Goal: Task Accomplishment & Management: Use online tool/utility

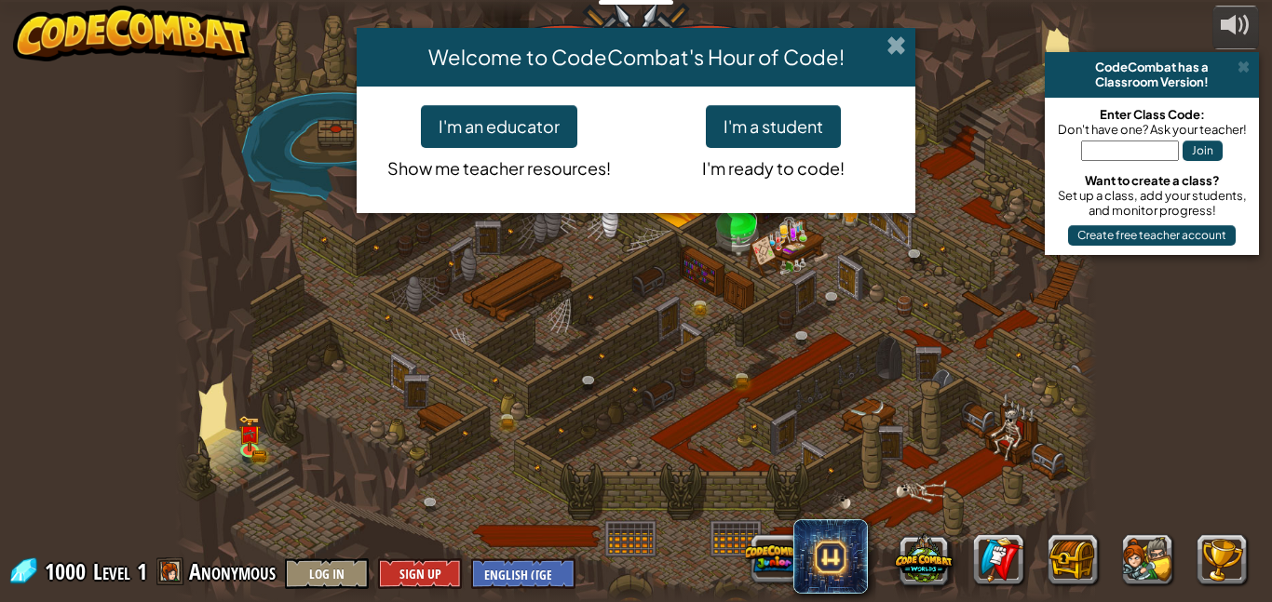
click at [901, 51] on span at bounding box center [896, 45] width 20 height 20
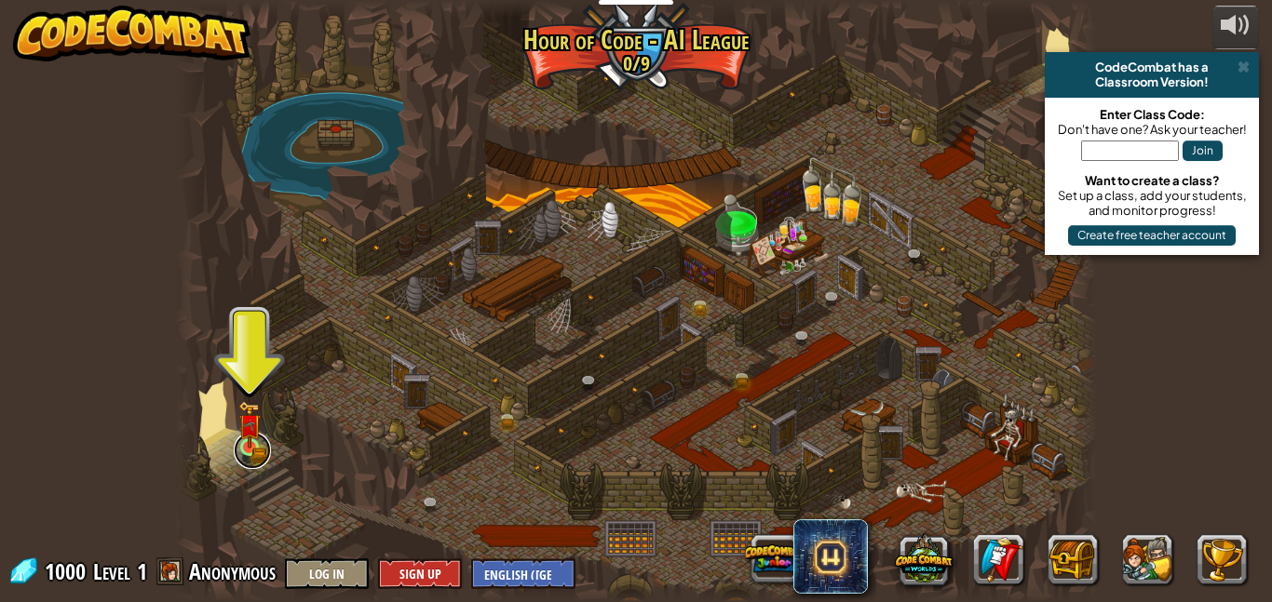
click at [262, 444] on link at bounding box center [252, 450] width 37 height 37
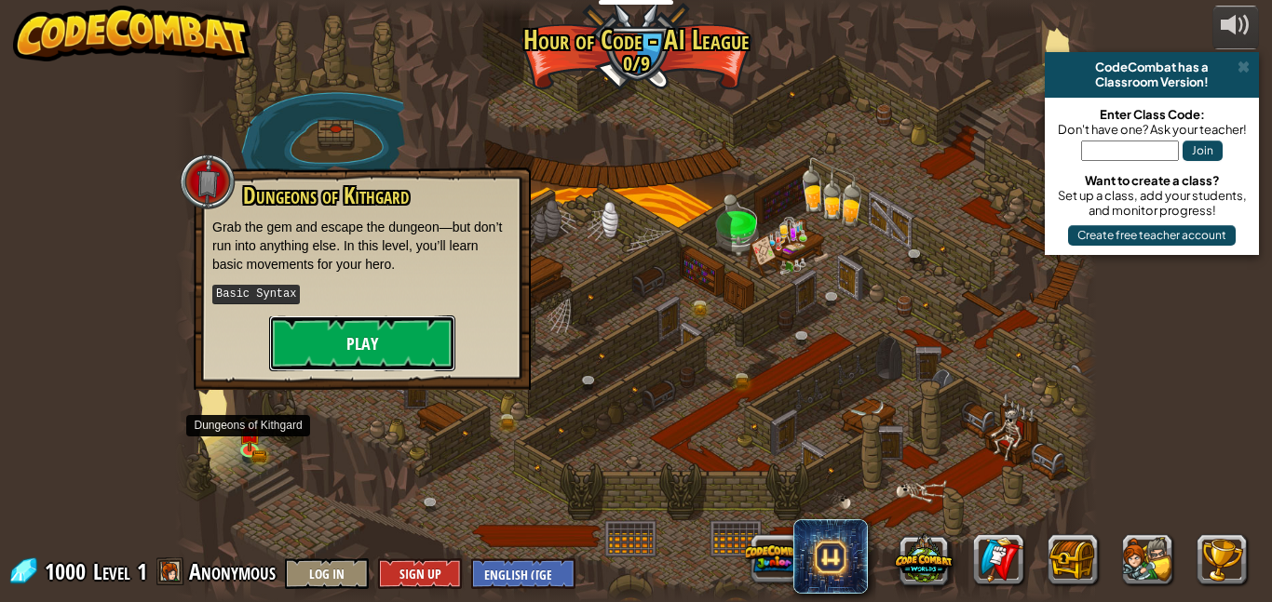
click at [404, 343] on button "Play" at bounding box center [362, 344] width 186 height 56
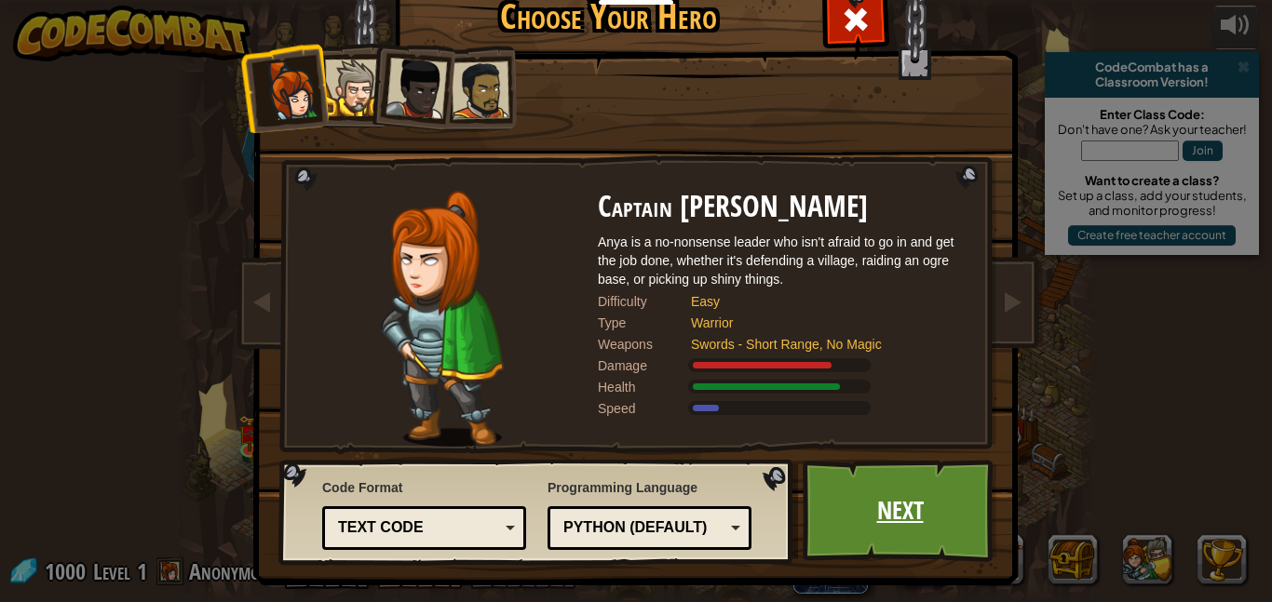
click at [934, 504] on link "Next" at bounding box center [900, 511] width 195 height 102
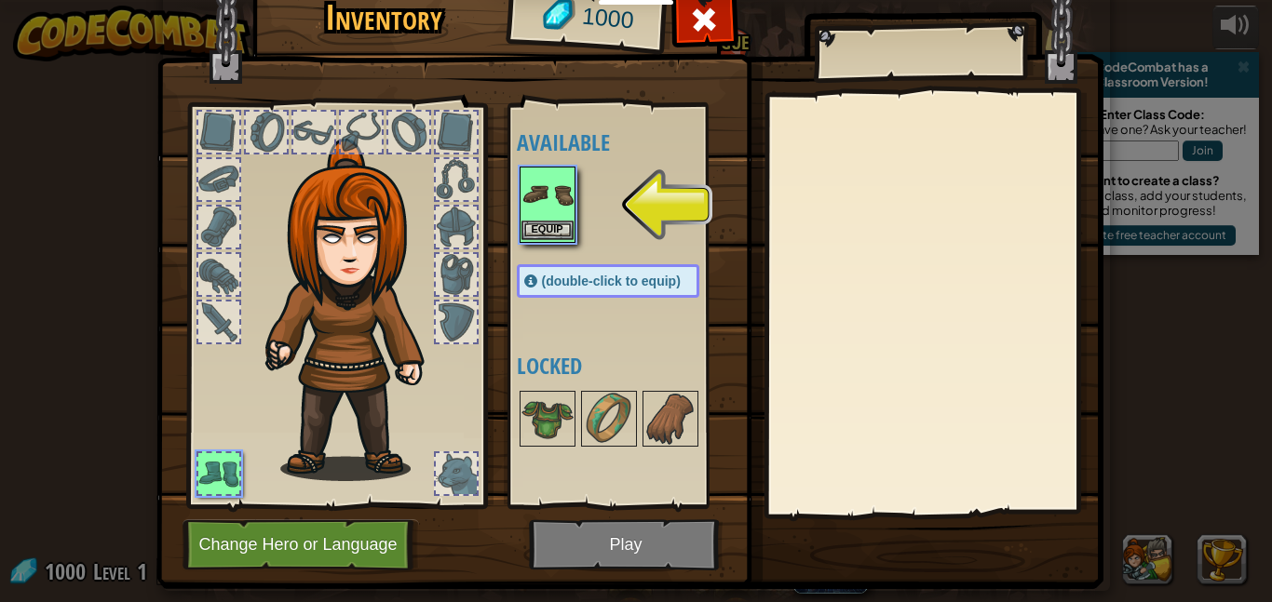
click at [563, 184] on img at bounding box center [547, 195] width 52 height 52
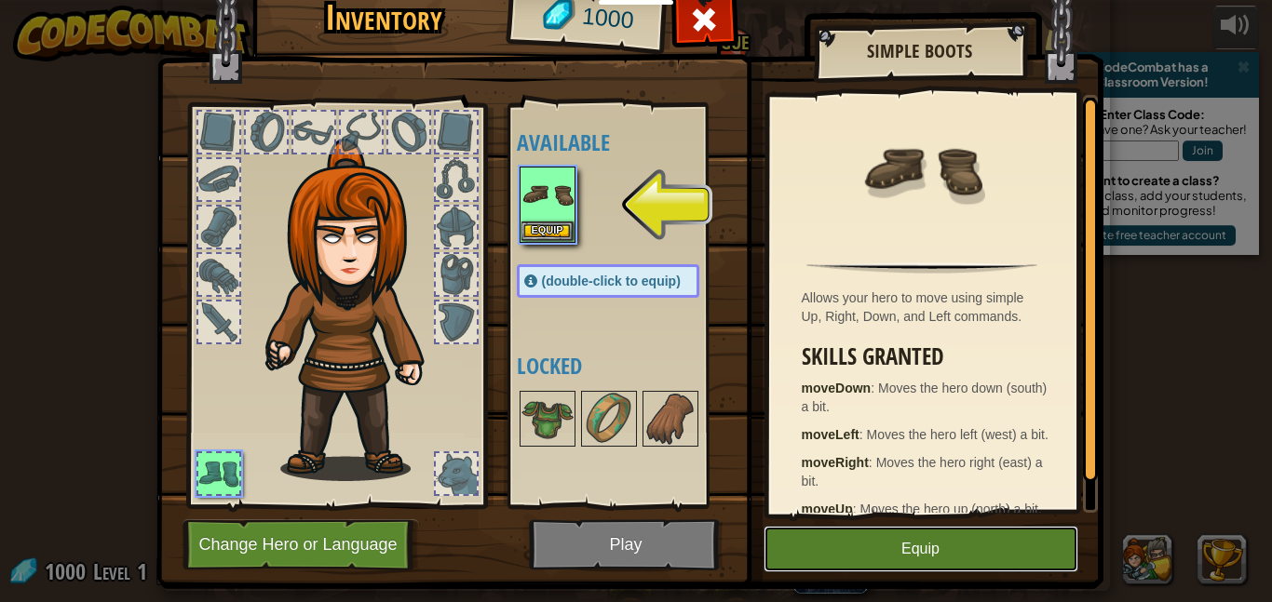
click at [993, 549] on button "Equip" at bounding box center [920, 549] width 315 height 47
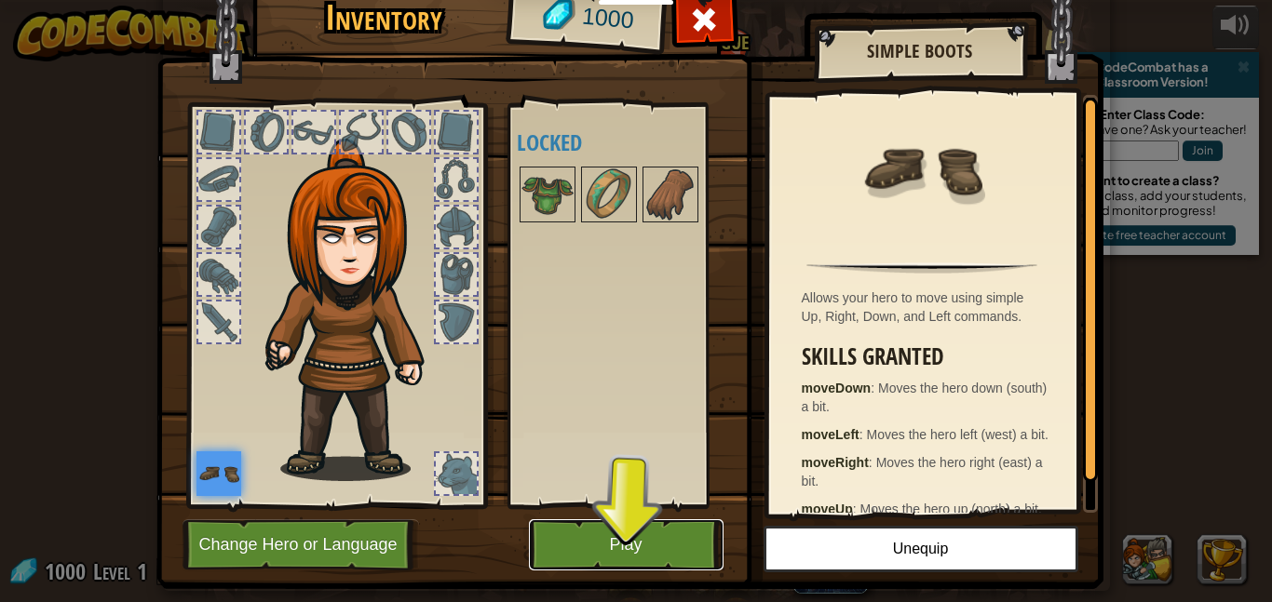
click at [689, 555] on button "Play" at bounding box center [626, 545] width 195 height 51
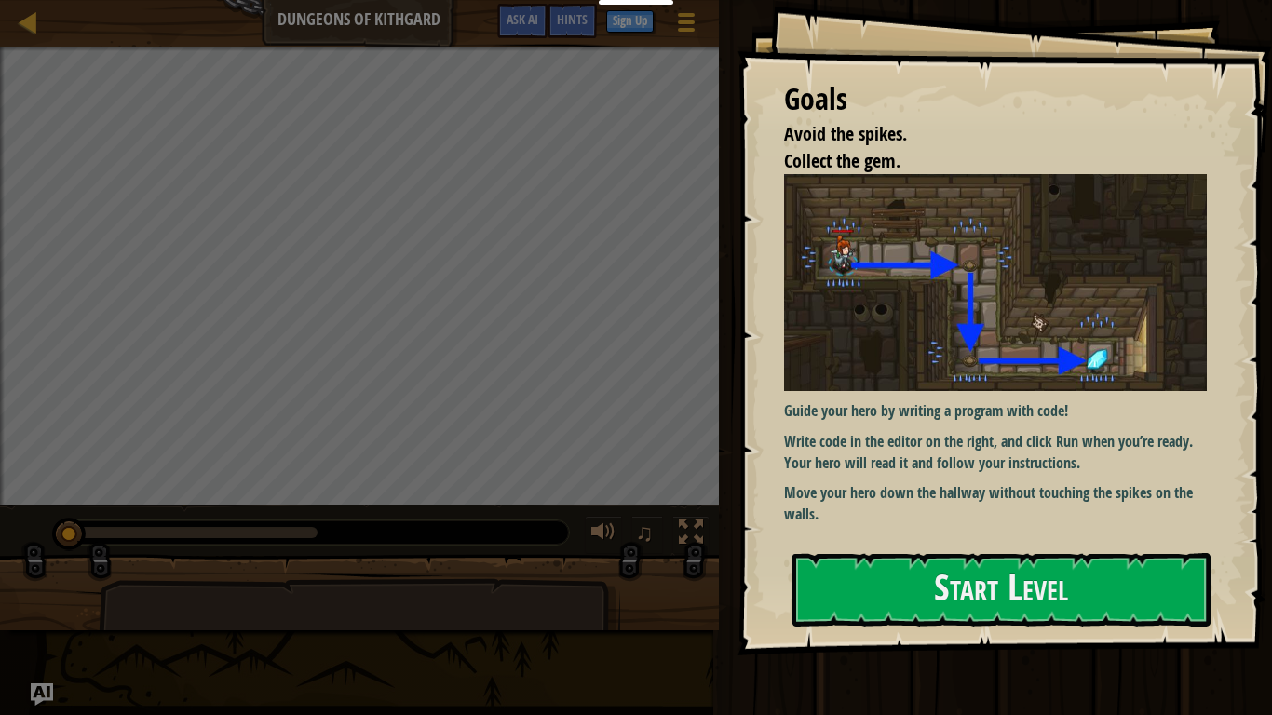
click at [1051, 452] on p "Write code in the editor on the right, and click Run when you’re ready. Your he…" at bounding box center [995, 452] width 423 height 43
click at [1047, 501] on p "Move your hero down the hallway without touching the spikes on the walls." at bounding box center [995, 503] width 423 height 43
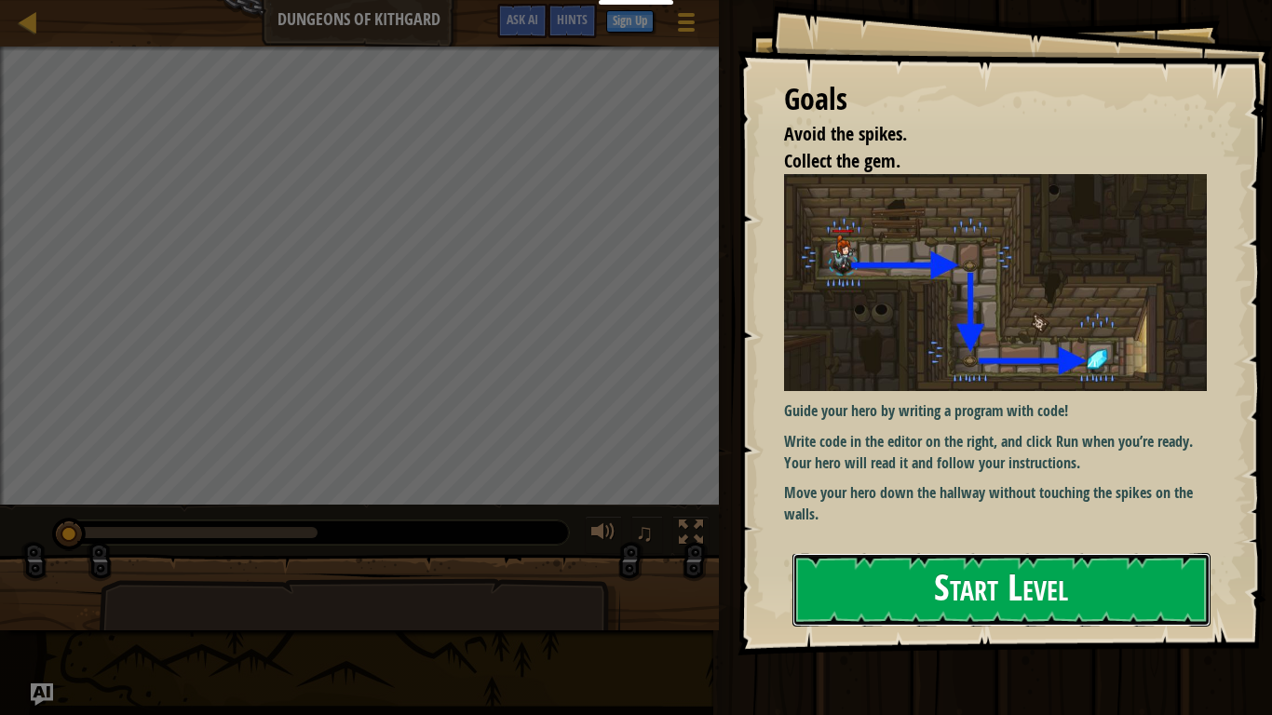
click at [1046, 598] on button "Start Level" at bounding box center [1001, 590] width 418 height 74
click at [1041, 601] on button "Start Level" at bounding box center [1001, 590] width 418 height 74
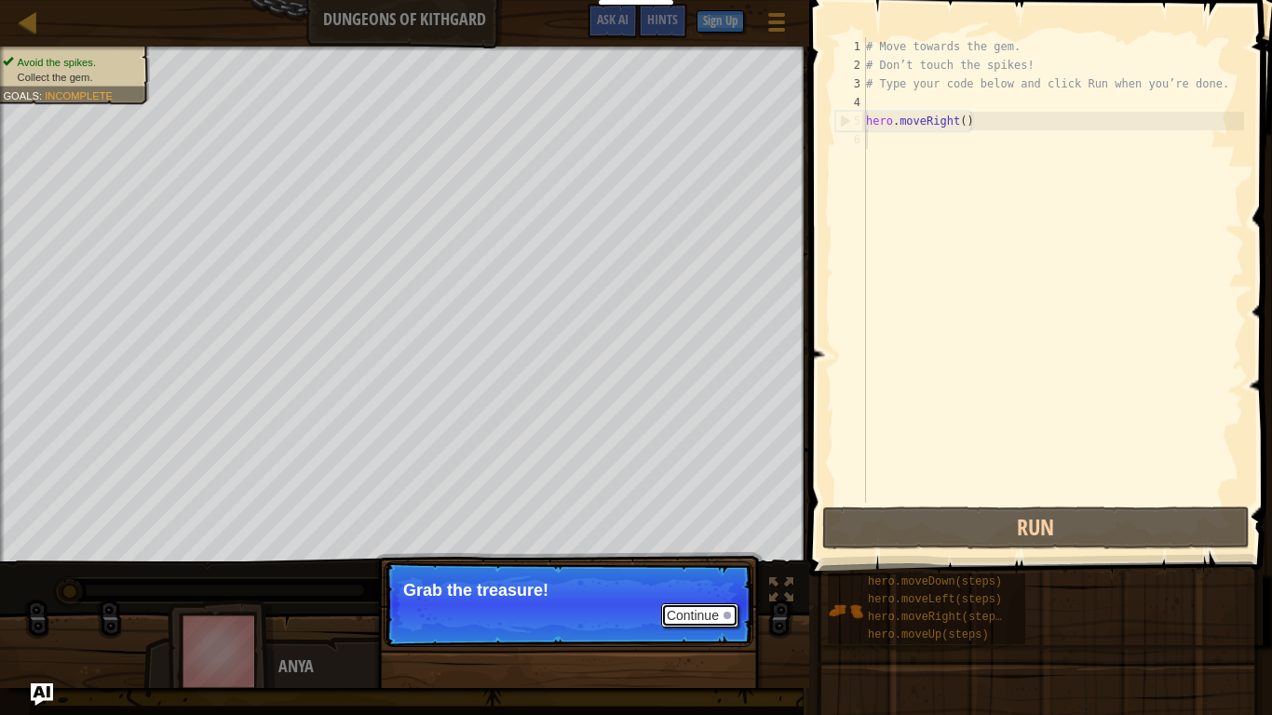
click at [734, 601] on button "Continue" at bounding box center [699, 615] width 77 height 24
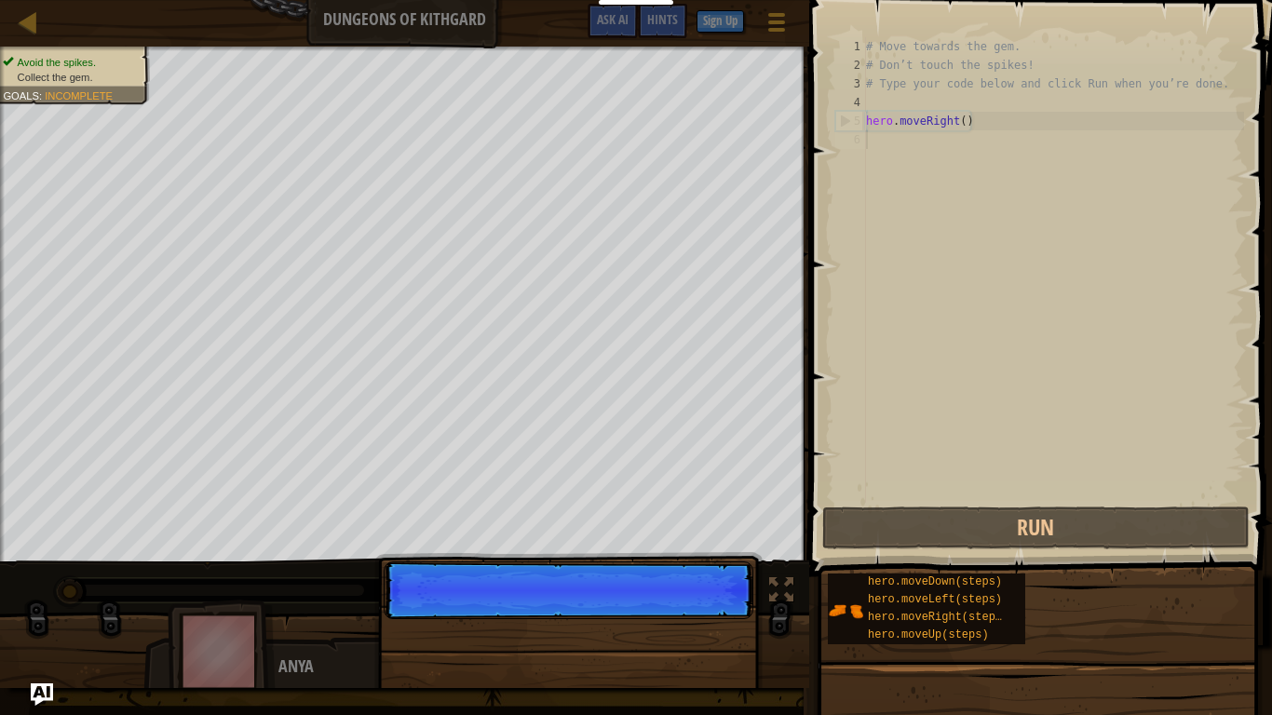
click at [724, 601] on p "Continue" at bounding box center [569, 590] width 370 height 58
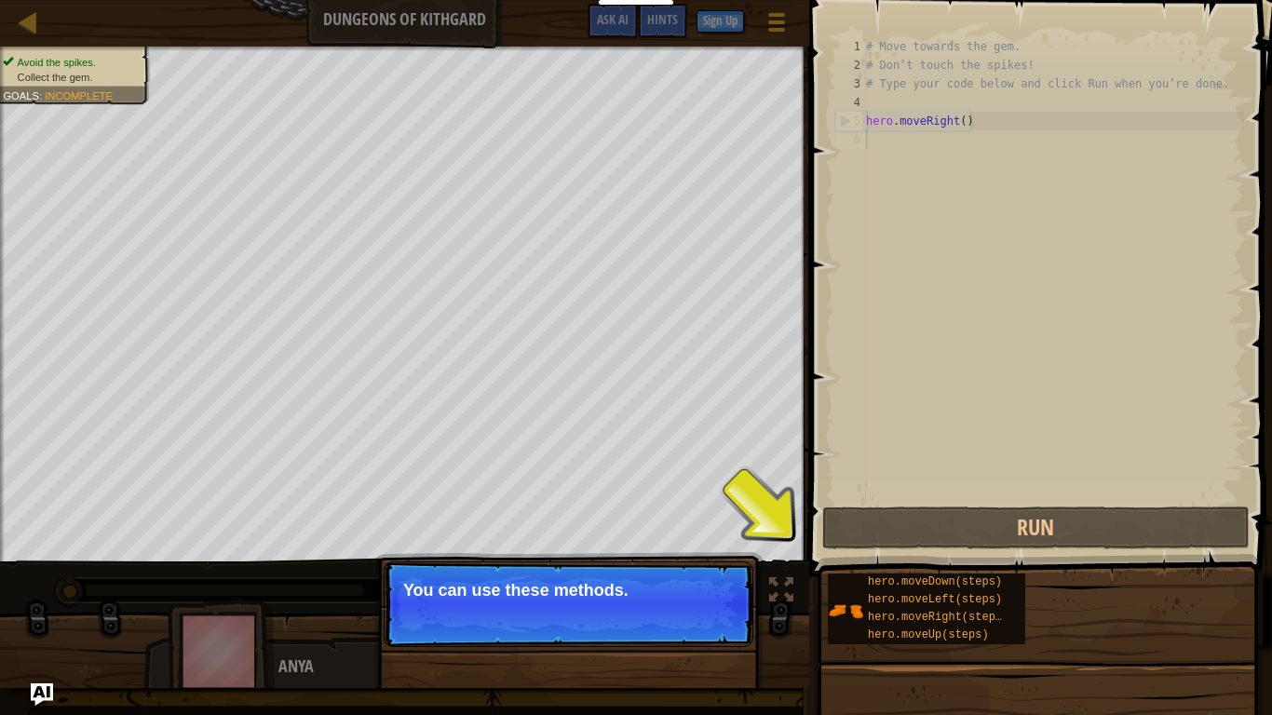
click at [700, 601] on button "Continue" at bounding box center [699, 615] width 77 height 24
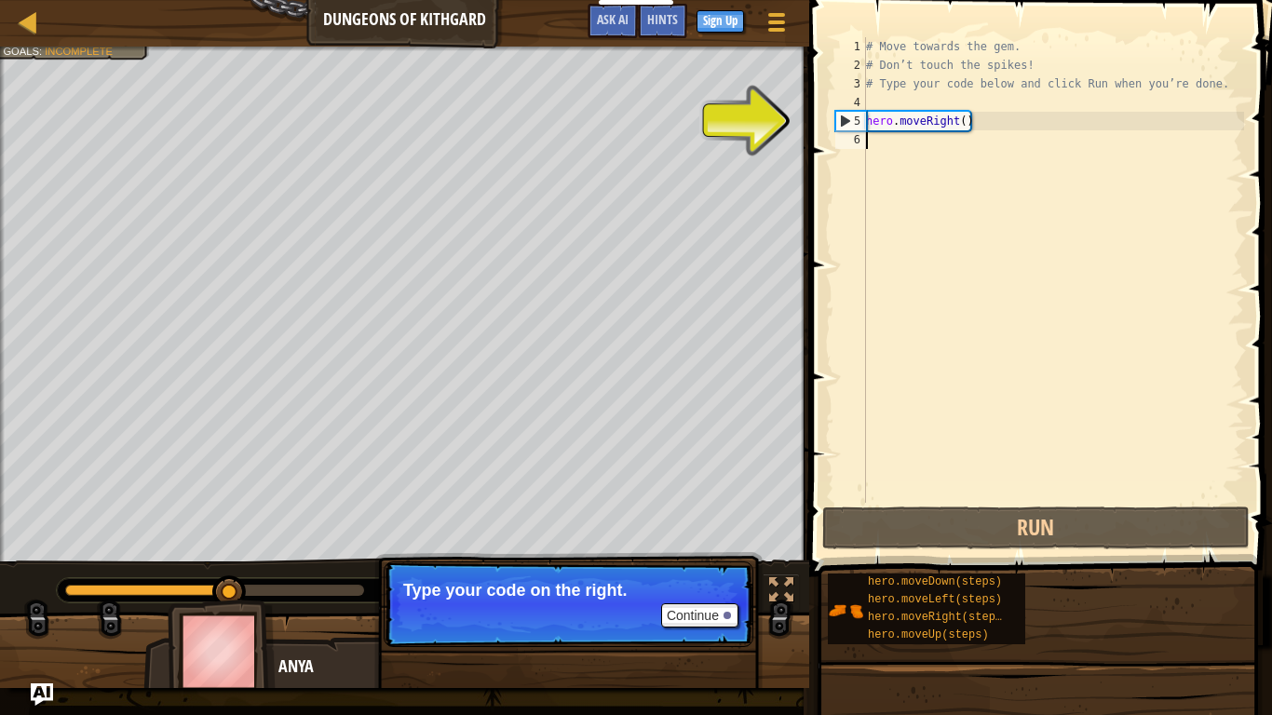
click at [913, 137] on div "# Move towards the gem. # Don’t touch the spikes! # Type your code below and cl…" at bounding box center [1053, 288] width 382 height 503
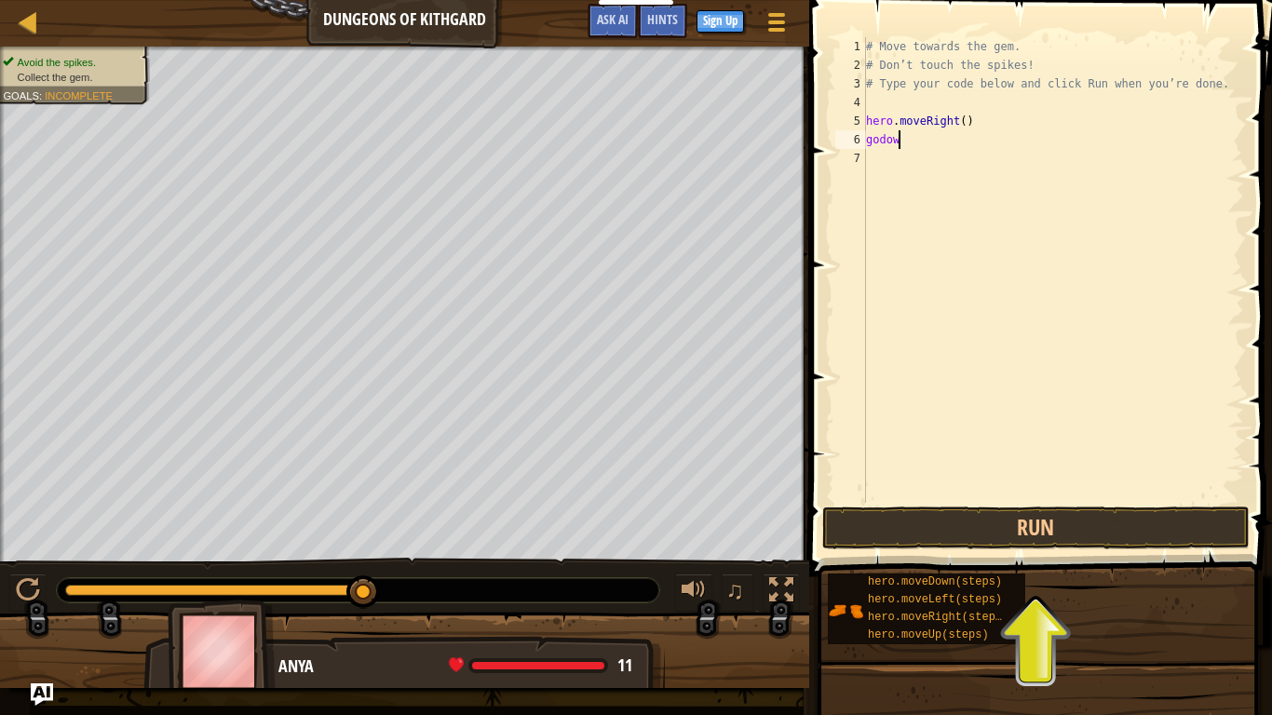
scroll to position [8, 5]
type textarea "godown"
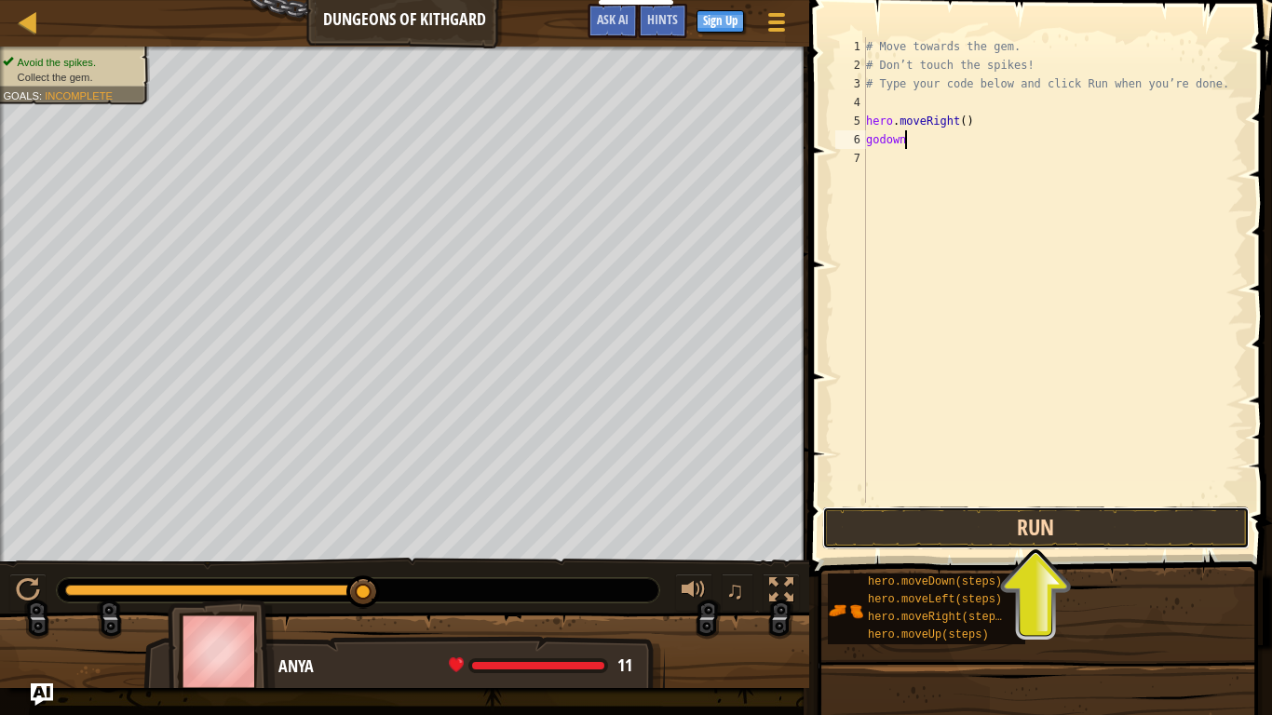
click at [1075, 524] on button "Run" at bounding box center [1035, 527] width 427 height 43
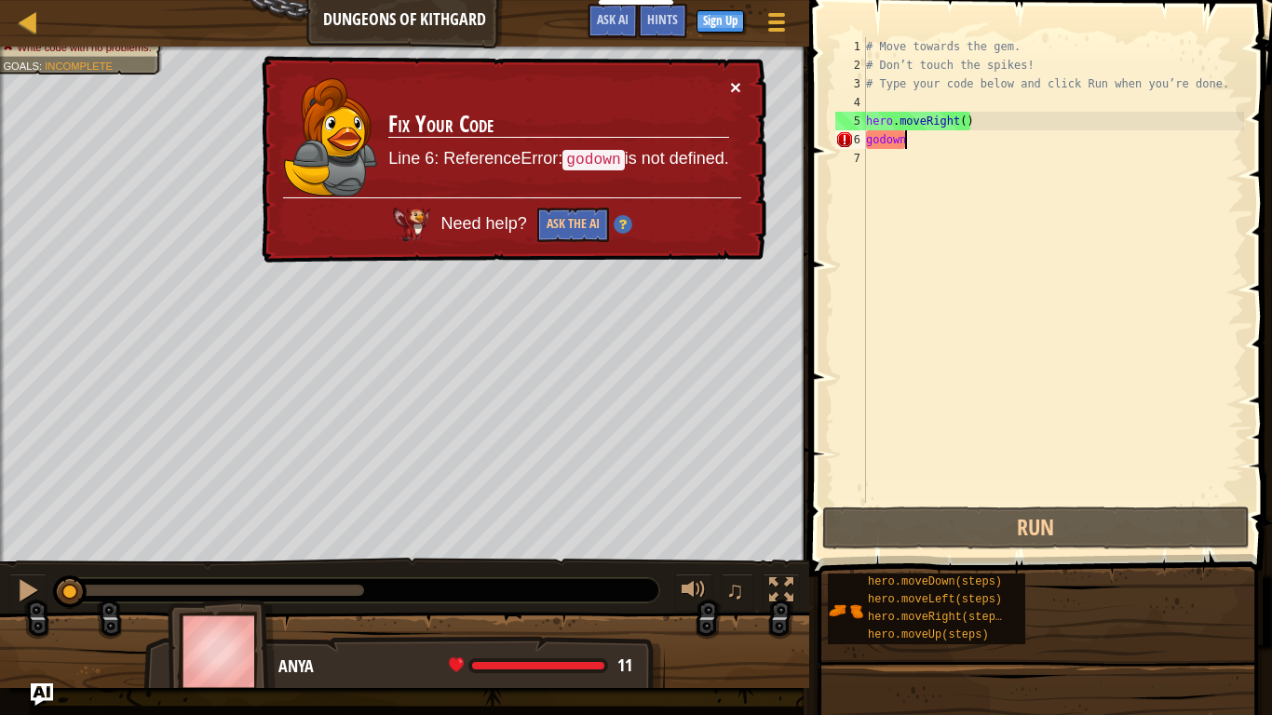
click at [739, 86] on button "×" at bounding box center [735, 87] width 11 height 20
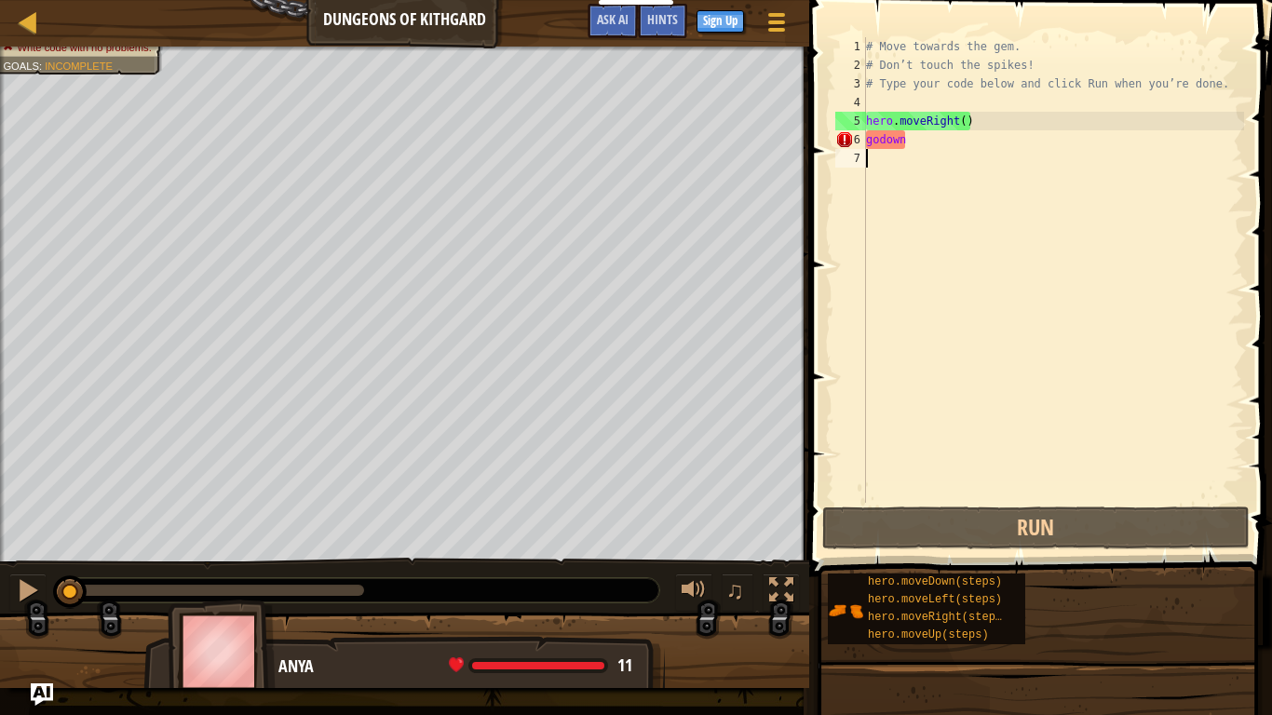
scroll to position [8, 0]
click at [927, 177] on div "# Move towards the gem. # Don’t touch the spikes! # Type your code below and cl…" at bounding box center [1053, 288] width 382 height 503
click at [967, 144] on div "# Move towards the gem. # Don’t touch the spikes! # Type your code below and cl…" at bounding box center [1053, 288] width 382 height 503
type textarea "godown"
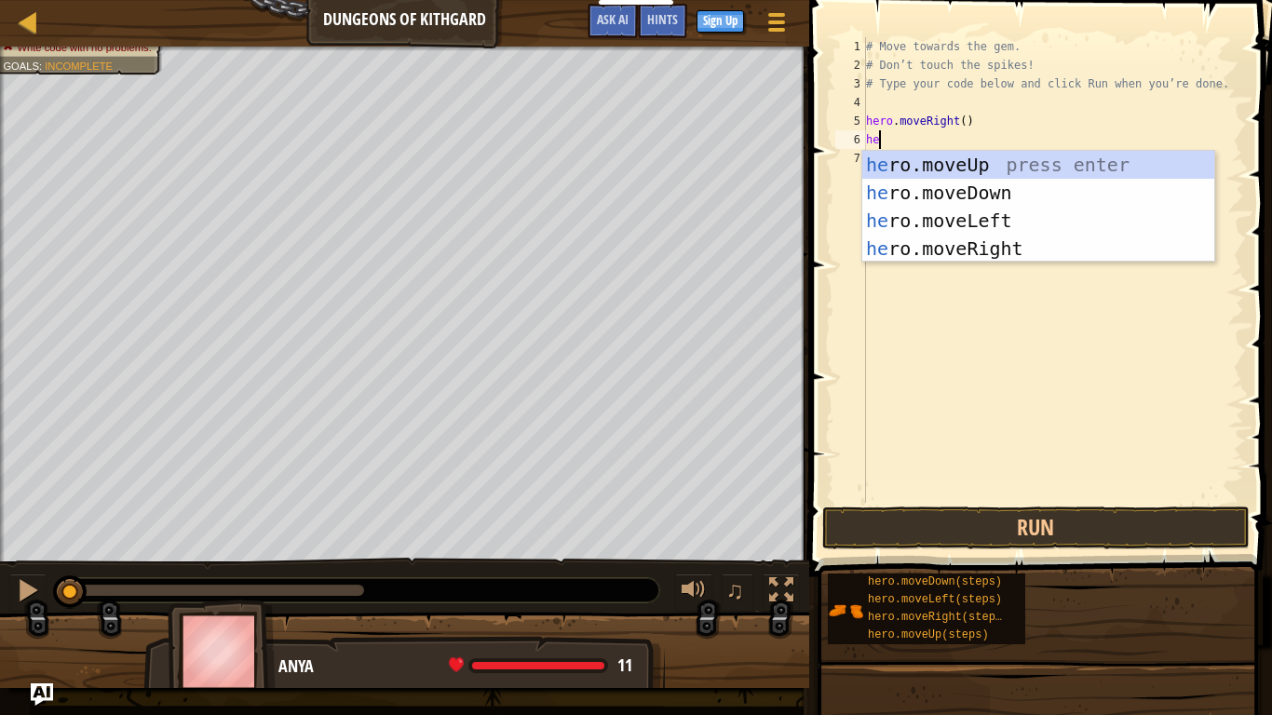
type textarea "her"
click at [1039, 249] on div "her o.moveUp press enter her o.moveDown press enter her o.moveLeft press enter …" at bounding box center [1038, 235] width 352 height 168
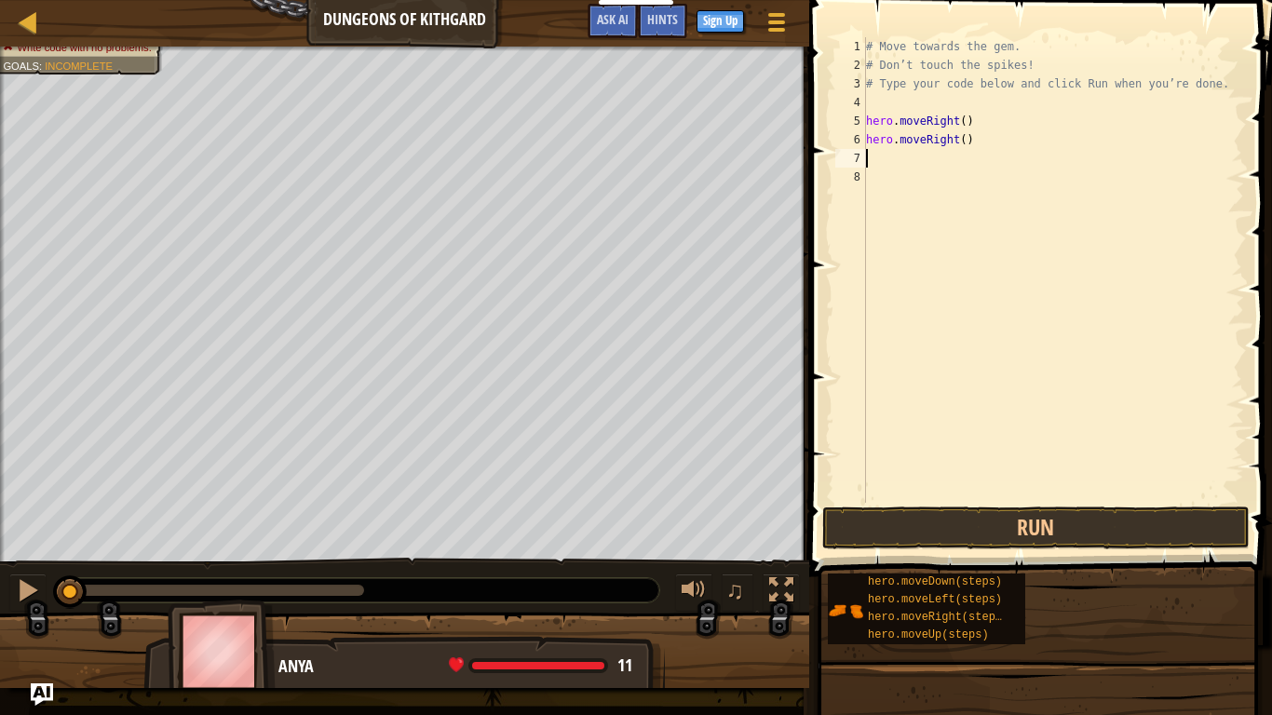
scroll to position [8, 0]
click at [1129, 533] on button "Run" at bounding box center [1035, 527] width 427 height 43
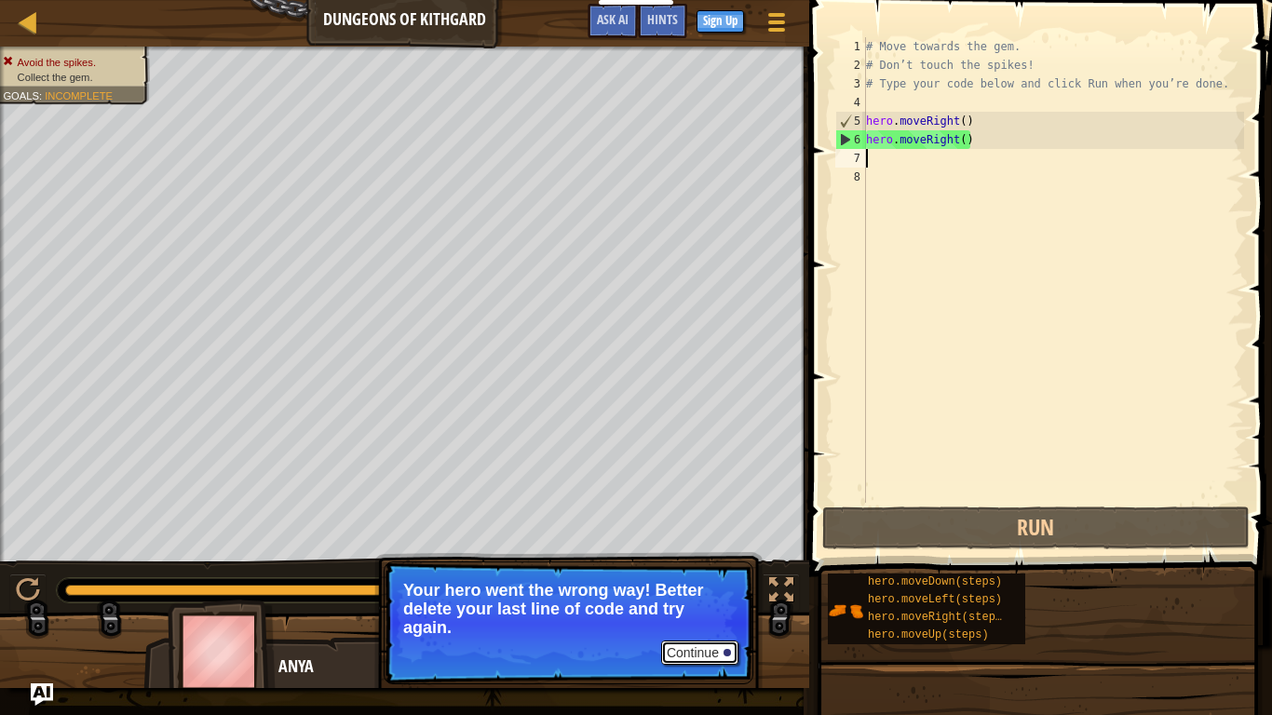
click at [718, 601] on button "Continue" at bounding box center [699, 653] width 77 height 24
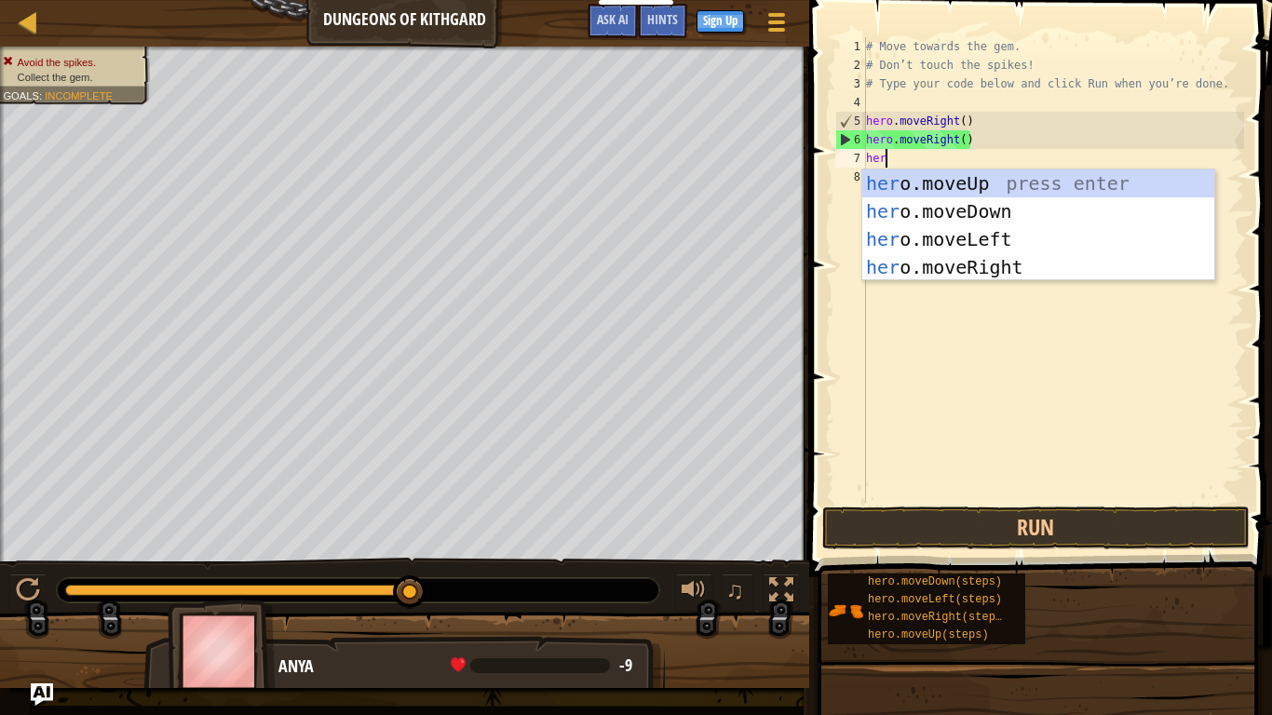
type textarea "hero"
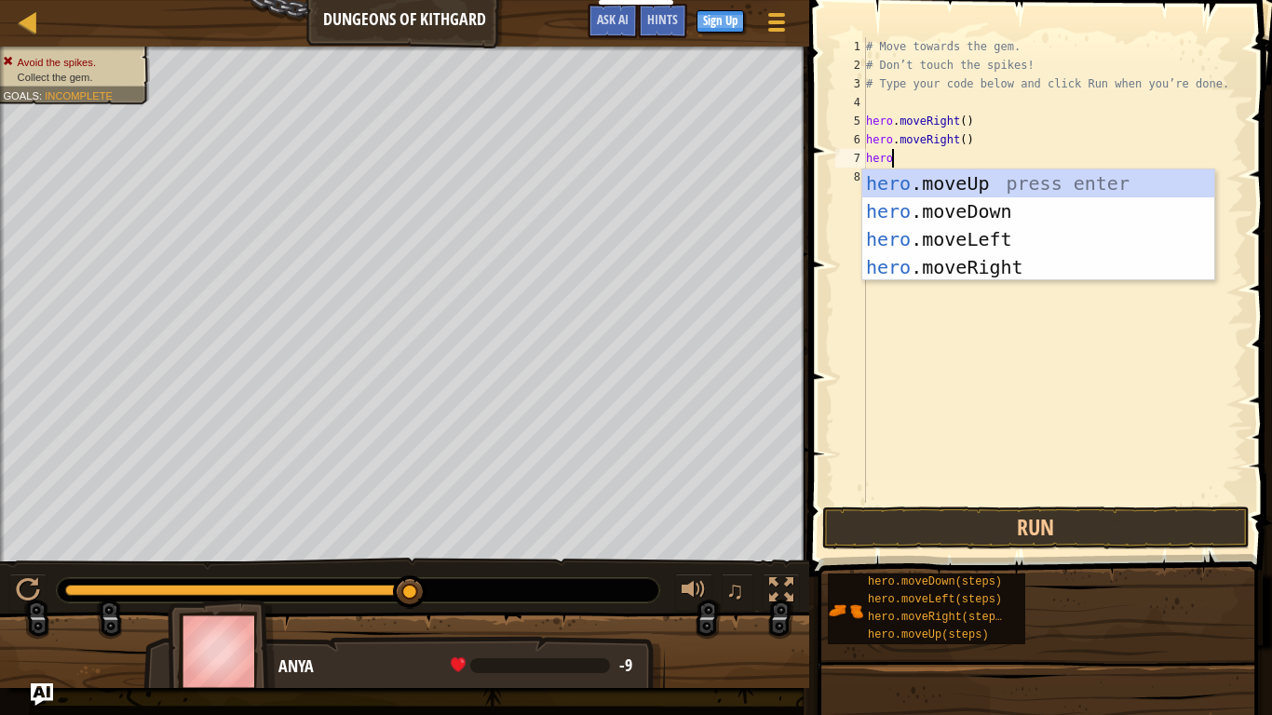
click at [1027, 215] on div "hero .moveUp press enter hero .moveDown press enter hero .moveLeft press enter …" at bounding box center [1038, 253] width 352 height 168
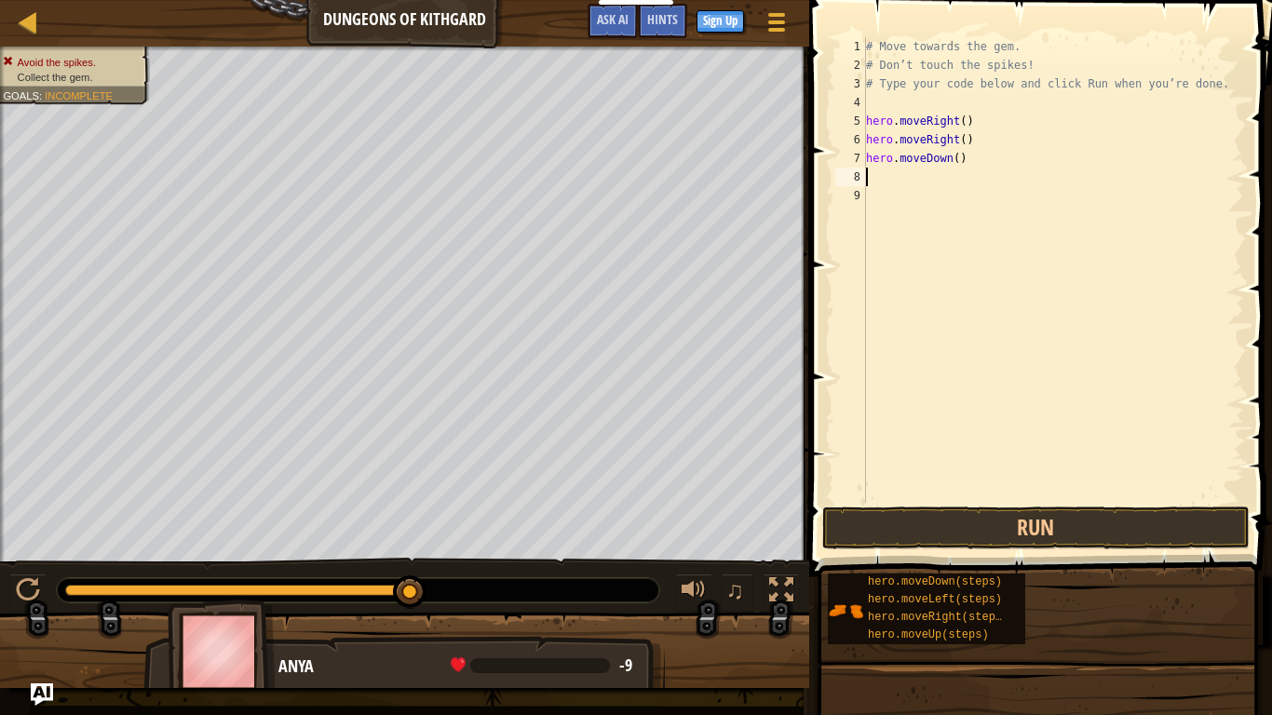
scroll to position [8, 0]
click at [1086, 539] on button "Run" at bounding box center [1035, 527] width 427 height 43
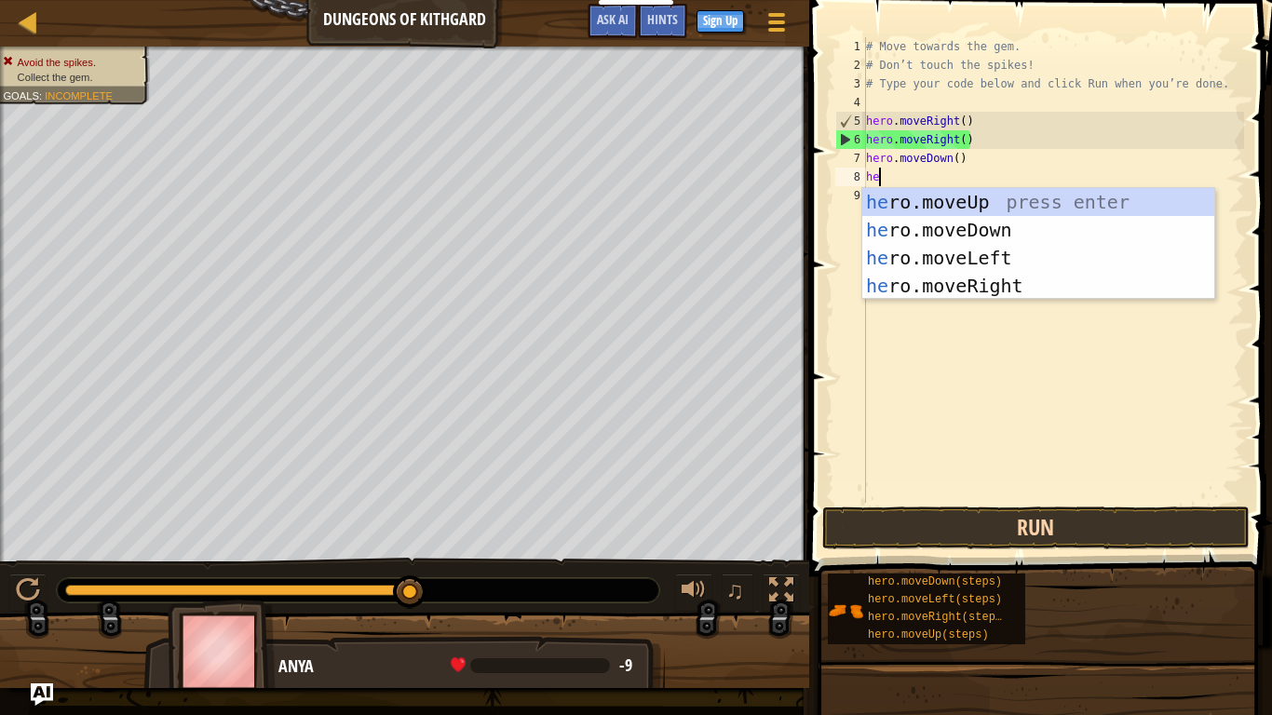
type textarea "her"
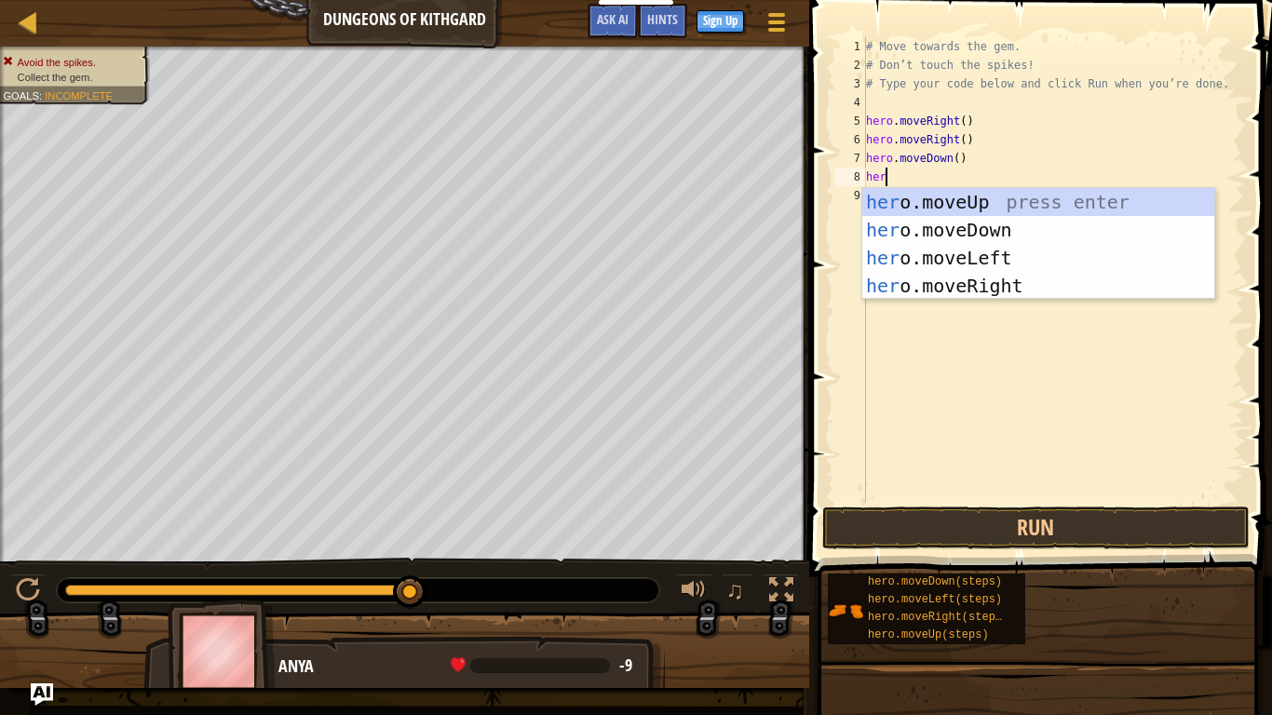
click at [1098, 198] on div "her o.moveUp press enter her o.moveDown press enter her o.moveLeft press enter …" at bounding box center [1038, 272] width 352 height 168
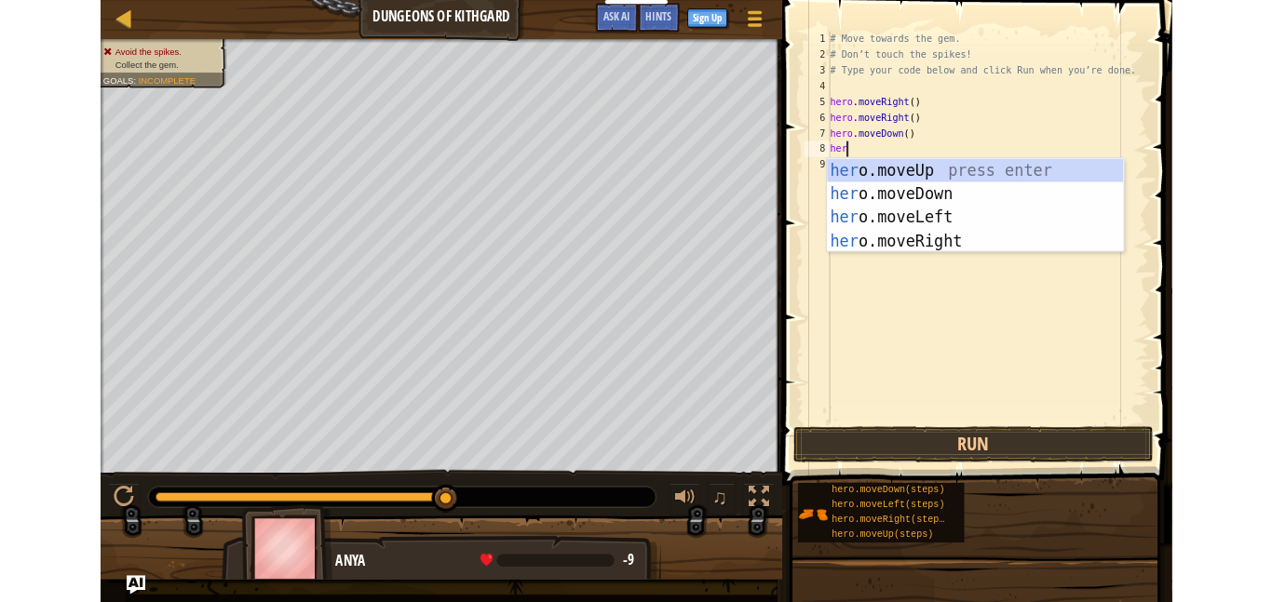
scroll to position [8, 0]
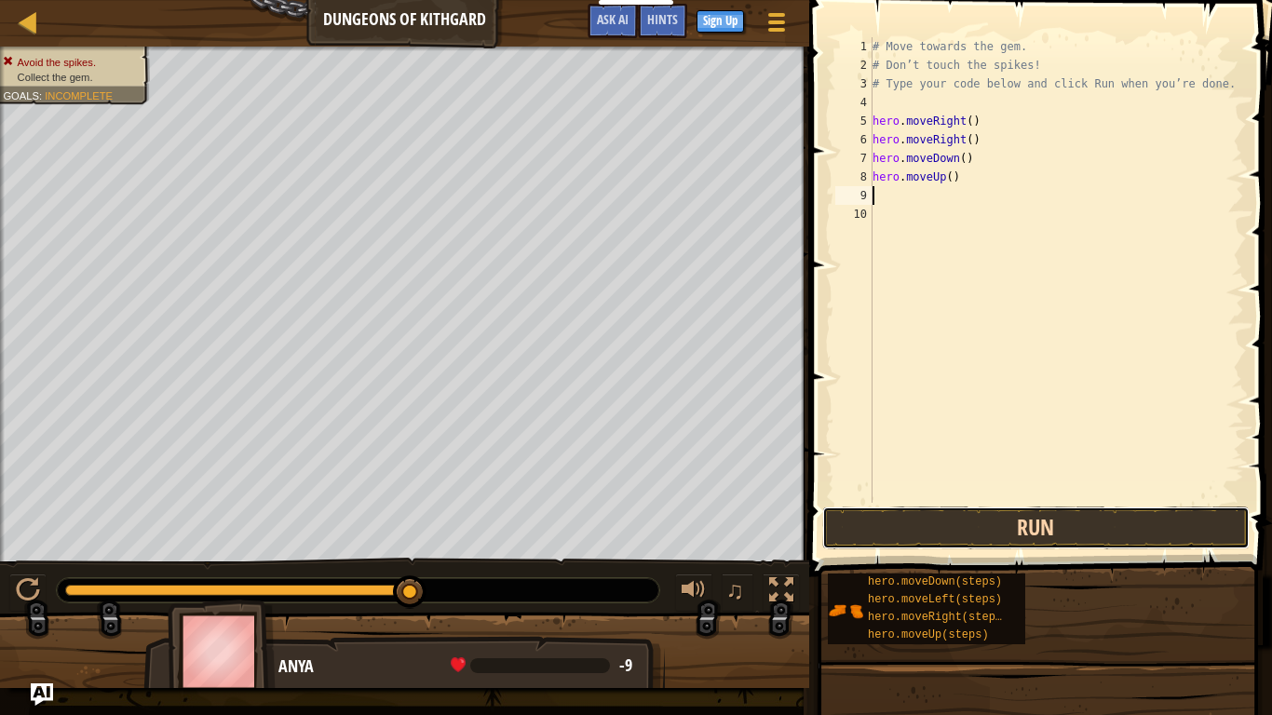
click at [1010, 520] on button "Run" at bounding box center [1035, 527] width 427 height 43
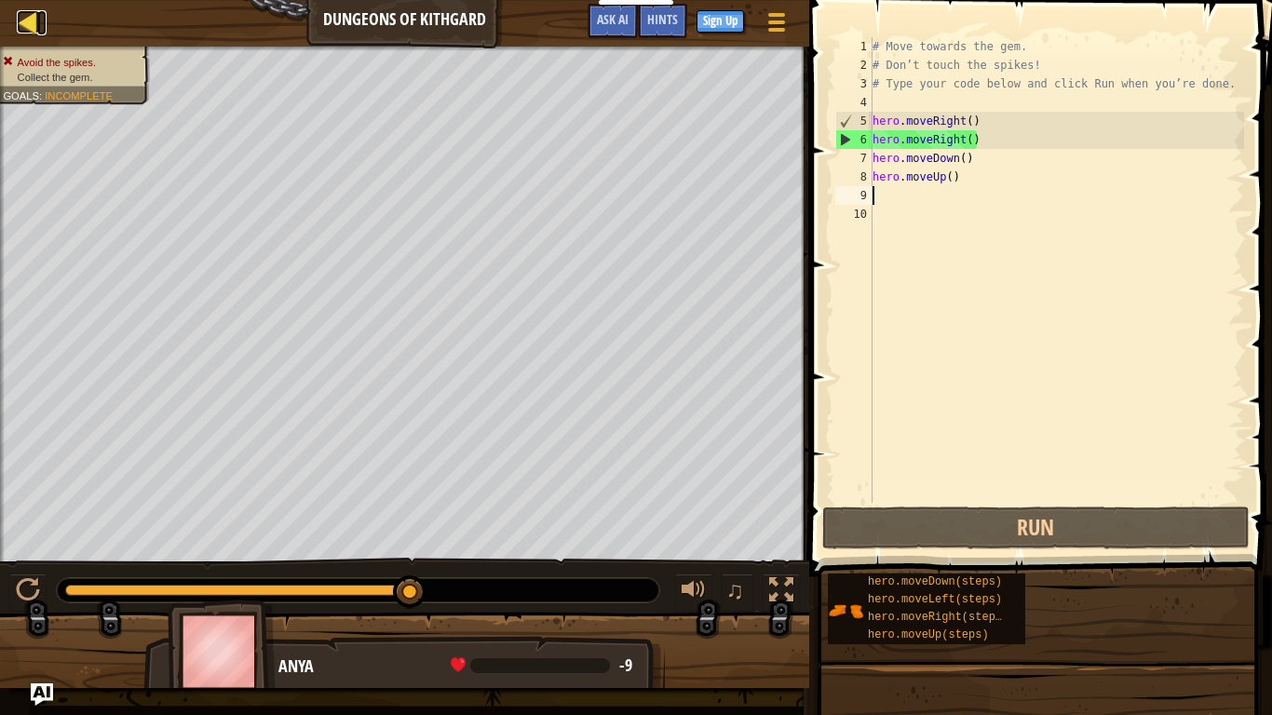
click at [21, 10] on div at bounding box center [28, 21] width 23 height 23
